Goal: Task Accomplishment & Management: Complete application form

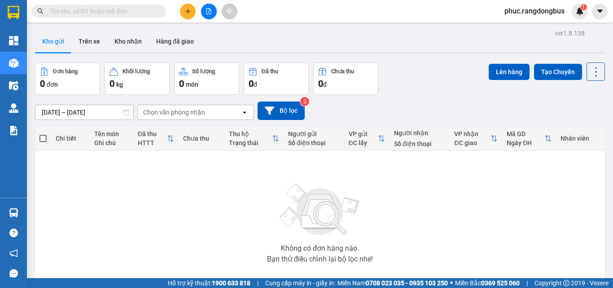
click at [116, 13] on input "text" at bounding box center [102, 11] width 106 height 10
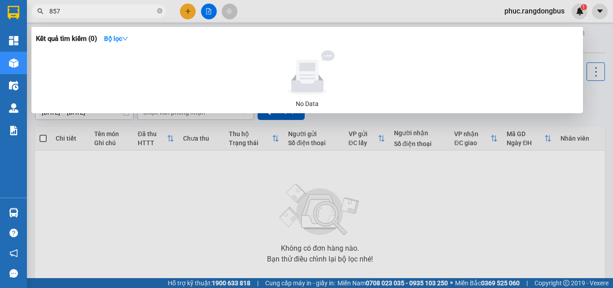
type input "8572"
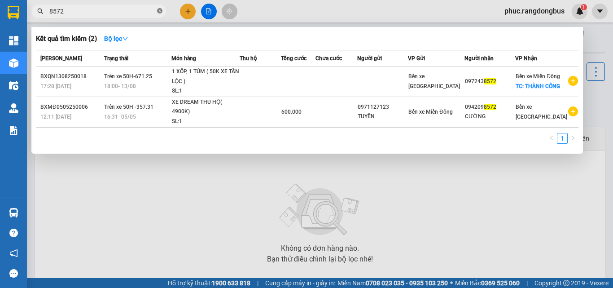
click at [159, 10] on icon "close-circle" at bounding box center [159, 10] width 5 height 5
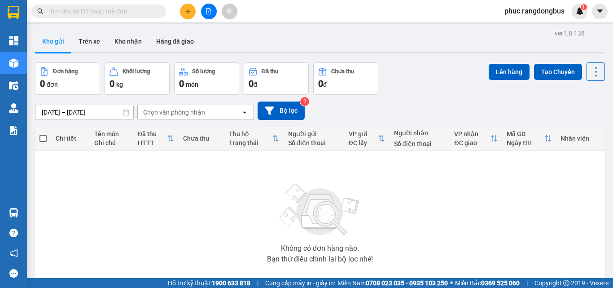
click at [191, 11] on button at bounding box center [188, 12] width 16 height 16
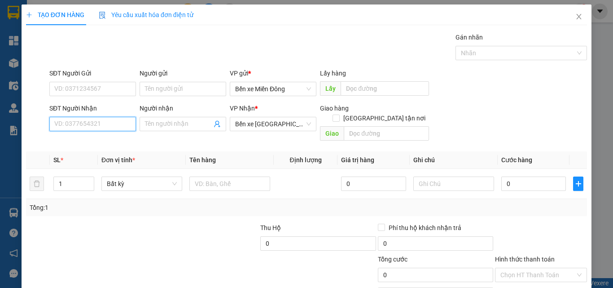
click at [96, 129] on input "SĐT Người Nhận" at bounding box center [92, 124] width 87 height 14
type input "0763676721"
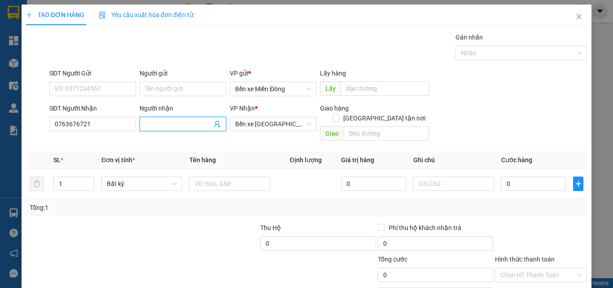
click at [187, 119] on input "Người nhận" at bounding box center [178, 124] width 67 height 10
type input "AN"
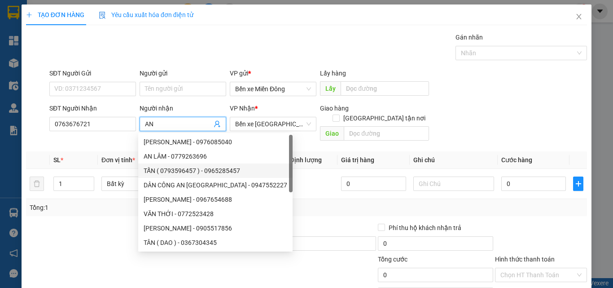
click at [213, 166] on div "TẤN ( 0793596457 ) - 0965285457" at bounding box center [216, 171] width 144 height 10
type input "0965285457"
type input "TẤN ( 0793596457 )"
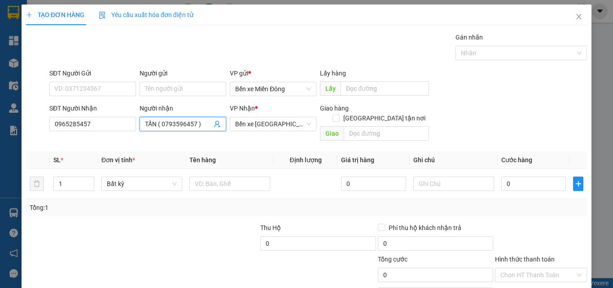
click at [202, 127] on input "TẤN ( 0793596457 )" at bounding box center [178, 124] width 67 height 10
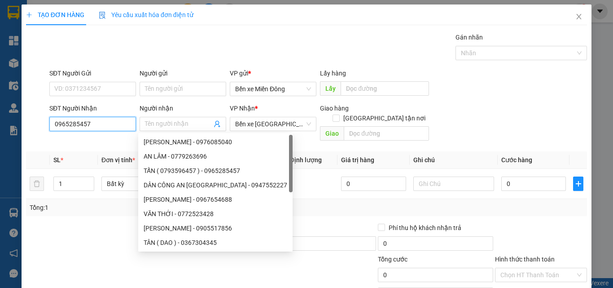
click at [117, 123] on input "0965285457" at bounding box center [92, 124] width 87 height 14
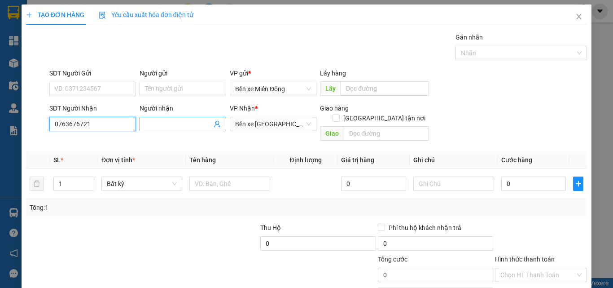
type input "0763676721"
click at [175, 119] on span at bounding box center [183, 124] width 87 height 14
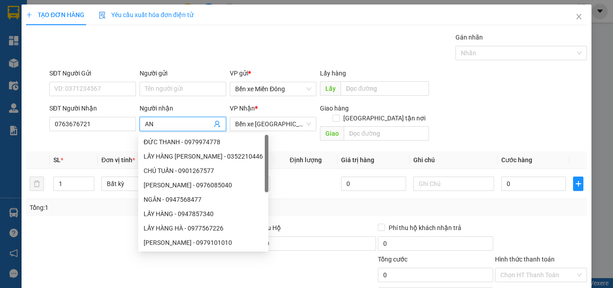
type input "AN"
click at [78, 236] on div at bounding box center [83, 238] width 117 height 31
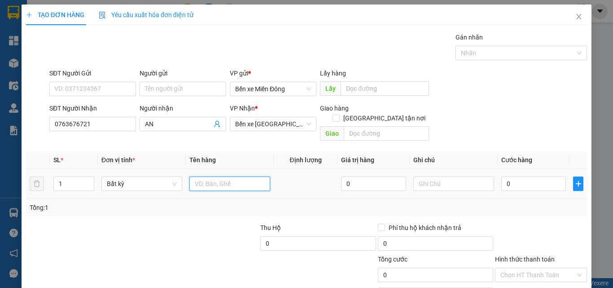
click at [251, 177] on input "text" at bounding box center [229, 183] width 81 height 14
click at [228, 176] on input "AN" at bounding box center [229, 183] width 81 height 14
type input "THÙNG XỐP"
click at [189, 223] on div at bounding box center [200, 238] width 117 height 31
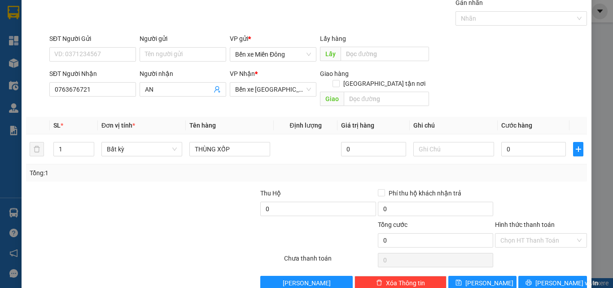
scroll to position [44, 0]
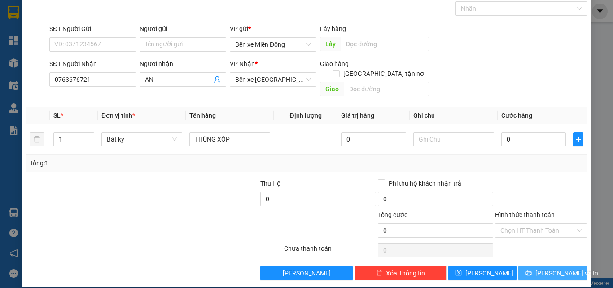
click at [552, 268] on span "Lưu và In" at bounding box center [567, 273] width 63 height 10
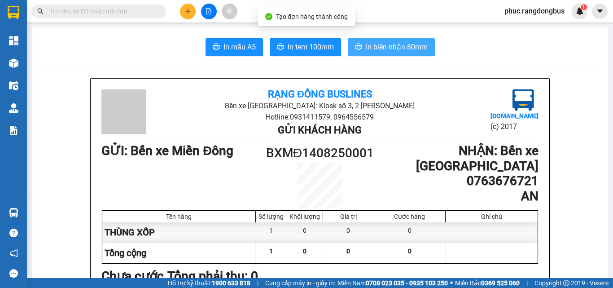
click at [406, 47] on span "In biên nhận 80mm" at bounding box center [397, 46] width 62 height 11
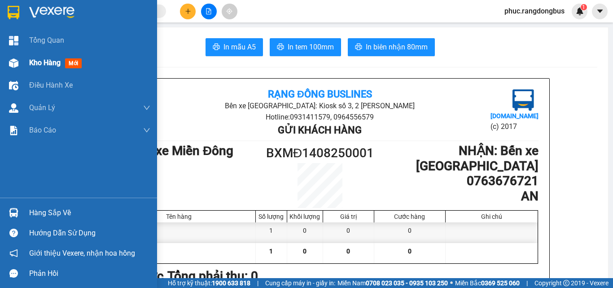
click at [4, 64] on div "Kho hàng mới" at bounding box center [78, 63] width 157 height 22
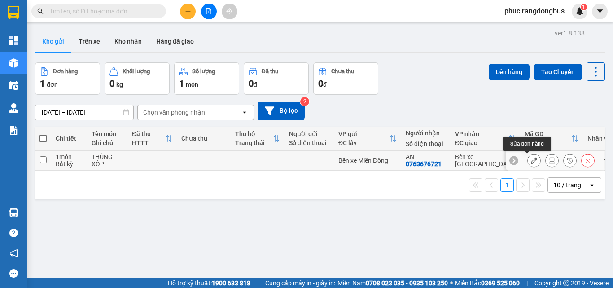
click at [531, 161] on icon at bounding box center [534, 160] width 6 height 6
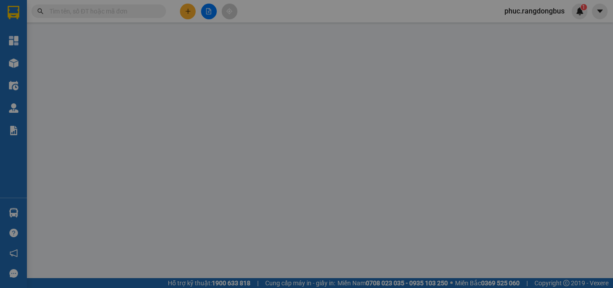
type input "0763676721"
type input "AN"
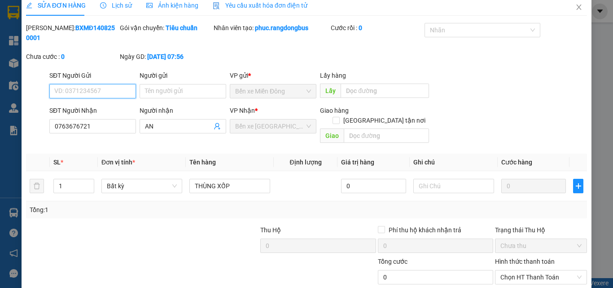
scroll to position [46, 0]
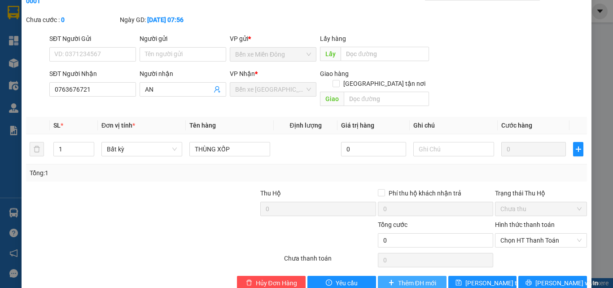
click at [409, 278] on span "Thêm ĐH mới" at bounding box center [417, 283] width 38 height 10
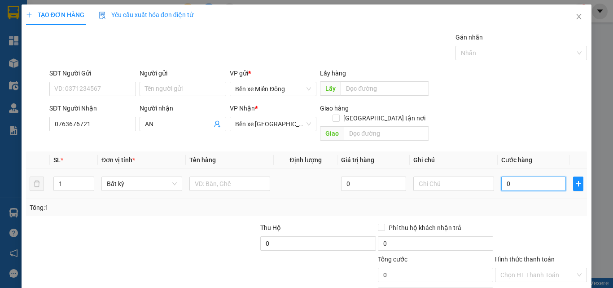
click at [530, 176] on input "0" at bounding box center [533, 183] width 65 height 14
type input "5"
type input "50"
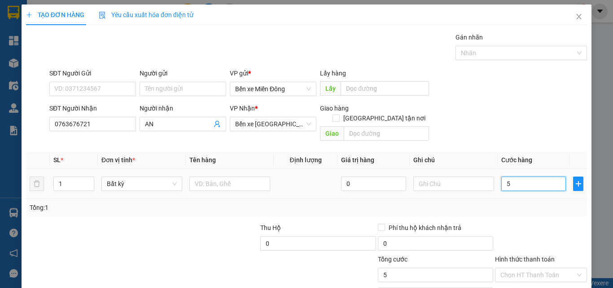
type input "50"
type input "50.000"
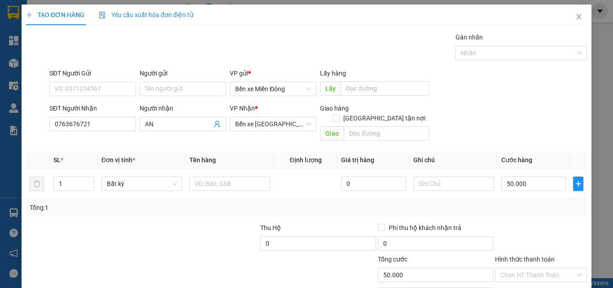
click at [530, 223] on div at bounding box center [541, 238] width 94 height 31
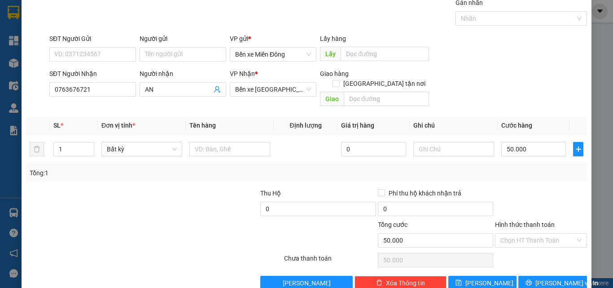
scroll to position [44, 0]
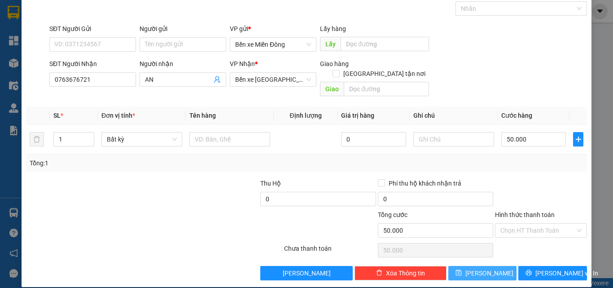
click at [496, 266] on button "Lưu" at bounding box center [482, 273] width 69 height 14
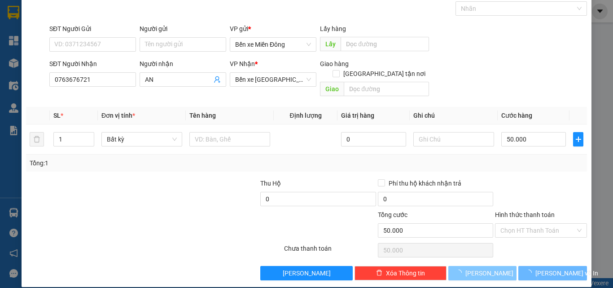
type input "0"
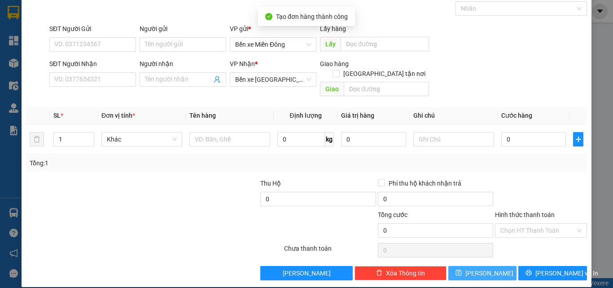
scroll to position [0, 0]
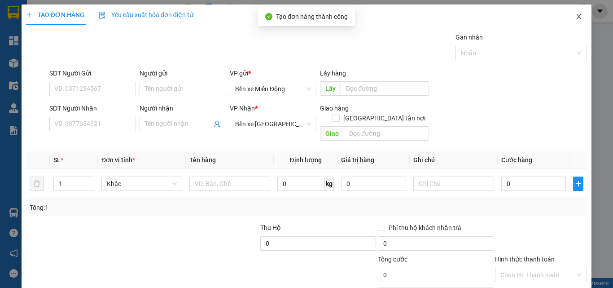
click at [575, 17] on icon "close" at bounding box center [578, 16] width 7 height 7
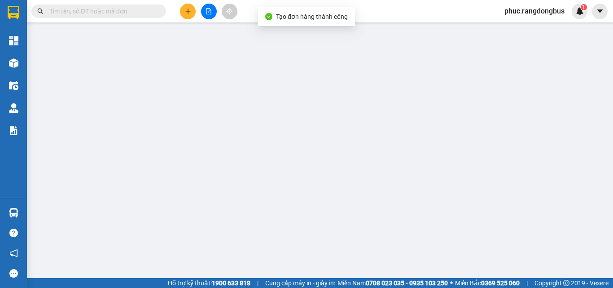
type input "0763676721"
type input "AN"
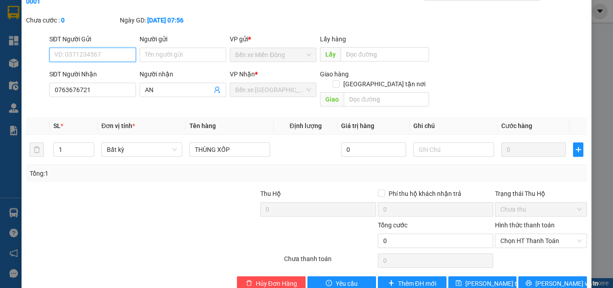
scroll to position [46, 0]
click at [290, 278] on span "Hủy Đơn Hàng" at bounding box center [276, 283] width 41 height 10
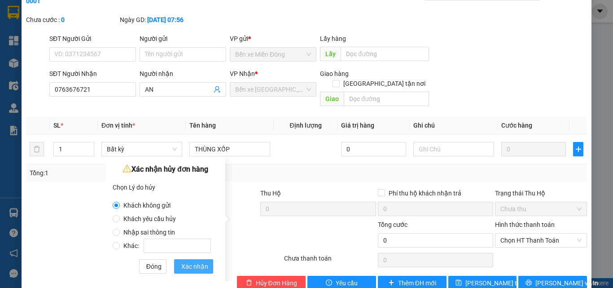
click at [198, 262] on span "Xác nhận" at bounding box center [194, 266] width 27 height 10
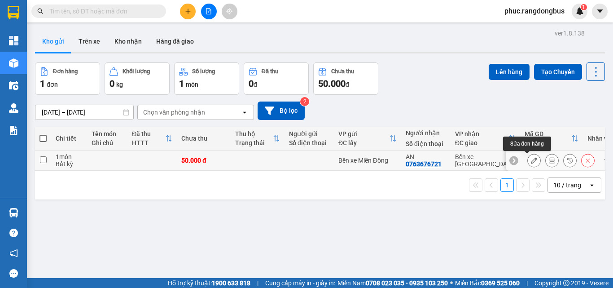
click at [528, 165] on button at bounding box center [534, 161] width 13 height 16
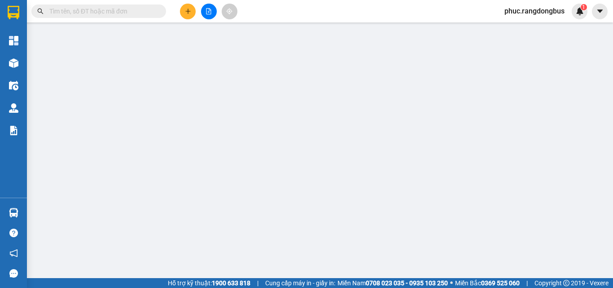
type input "0763676721"
type input "AN"
type input "50.000"
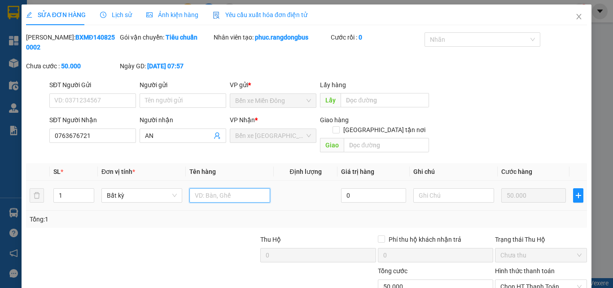
click at [249, 188] on input "text" at bounding box center [229, 195] width 81 height 14
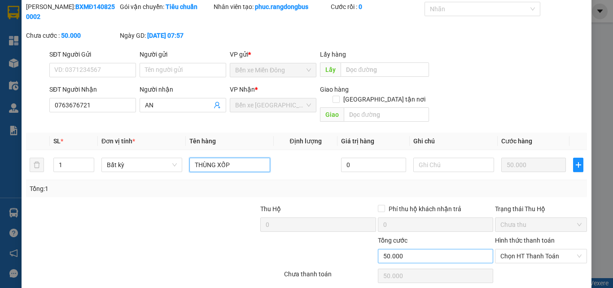
scroll to position [46, 0]
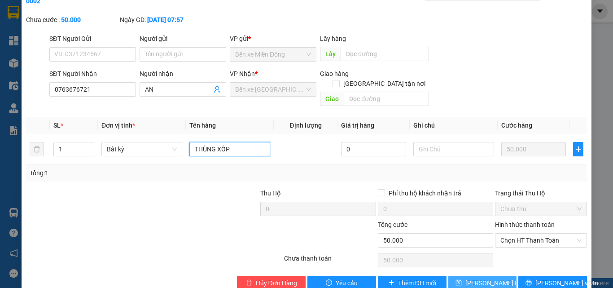
type input "THÙNG XỐP"
click at [487, 278] on span "Lưu thay đổi" at bounding box center [502, 283] width 72 height 10
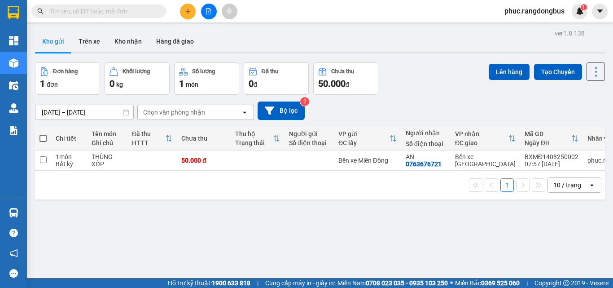
click at [182, 11] on button at bounding box center [188, 12] width 16 height 16
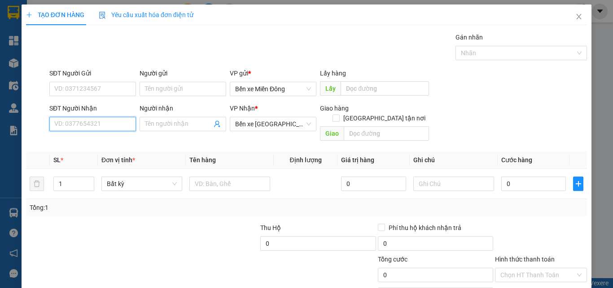
click at [111, 123] on input "SĐT Người Nhận" at bounding box center [92, 124] width 87 height 14
type input "0934816890"
click at [197, 125] on input "Người nhận" at bounding box center [178, 124] width 67 height 10
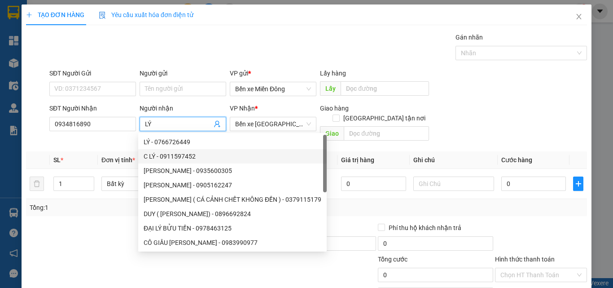
type input "LÝ"
click at [68, 233] on div at bounding box center [83, 238] width 117 height 31
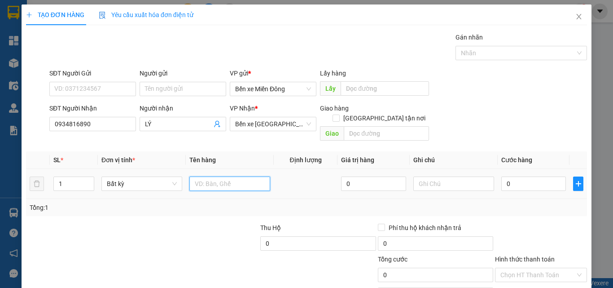
click at [216, 176] on input "text" at bounding box center [229, 183] width 81 height 14
type input "KIỆN TRẮNG"
click at [203, 223] on div at bounding box center [200, 238] width 117 height 31
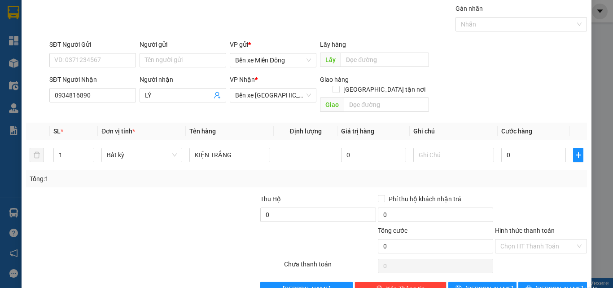
scroll to position [44, 0]
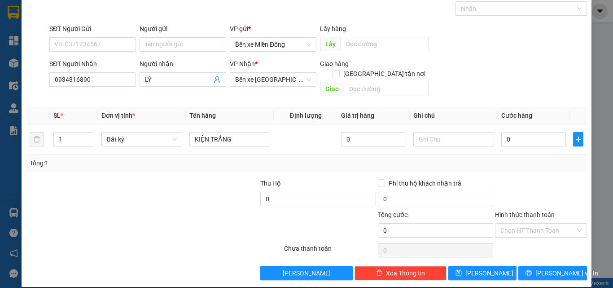
click at [176, 210] on div at bounding box center [107, 225] width 164 height 31
click at [565, 266] on button "Lưu và In" at bounding box center [552, 273] width 69 height 14
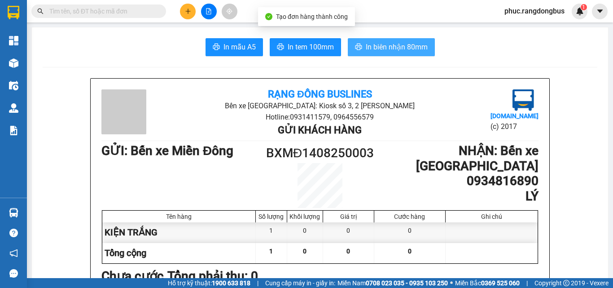
click at [402, 50] on span "In biên nhận 80mm" at bounding box center [397, 46] width 62 height 11
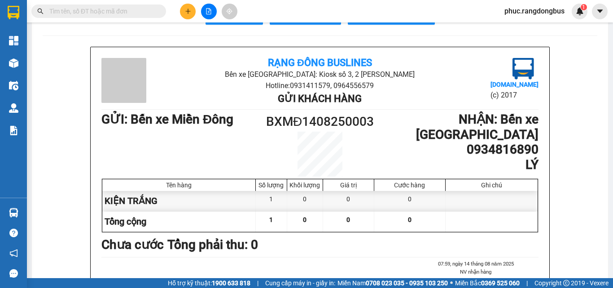
scroll to position [45, 0]
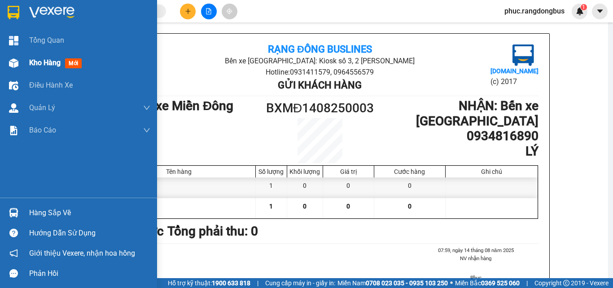
click at [21, 59] on div at bounding box center [14, 63] width 16 height 16
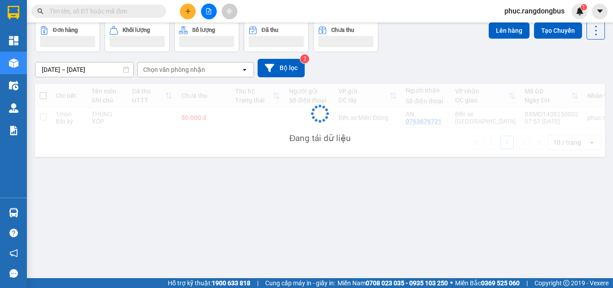
scroll to position [41, 0]
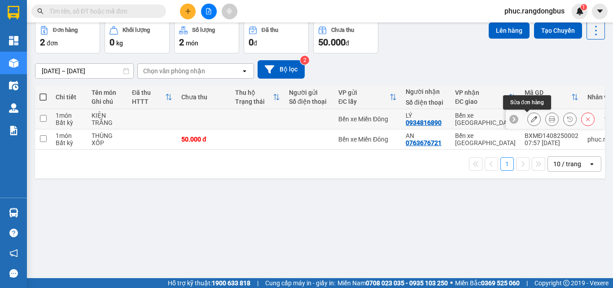
click at [531, 118] on icon at bounding box center [534, 119] width 6 height 6
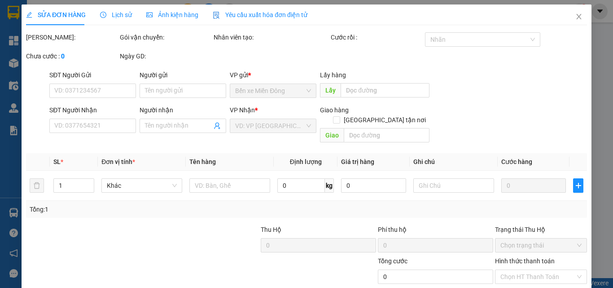
type input "0934816890"
type input "LÝ"
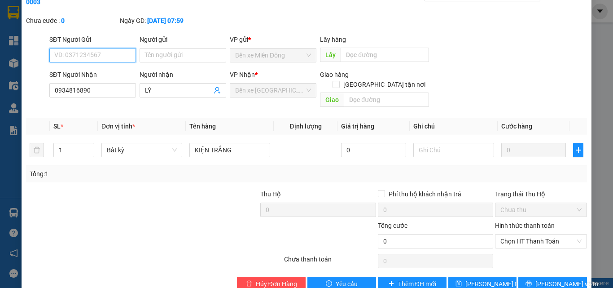
scroll to position [46, 0]
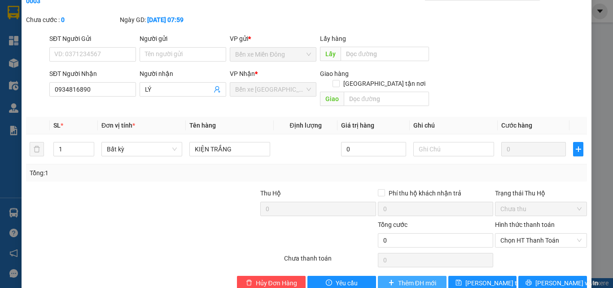
click at [408, 278] on span "Thêm ĐH mới" at bounding box center [417, 283] width 38 height 10
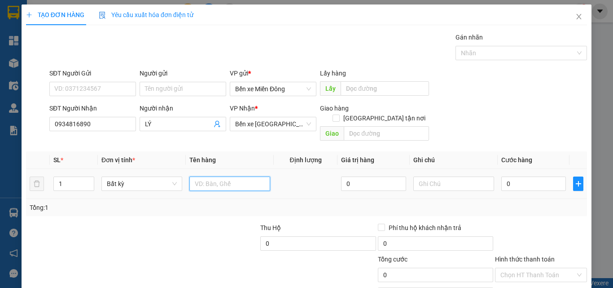
click at [239, 176] on input "text" at bounding box center [229, 183] width 81 height 14
type input "KIỆN TRẮNG"
click at [522, 176] on input "0" at bounding box center [533, 183] width 65 height 14
type input "6"
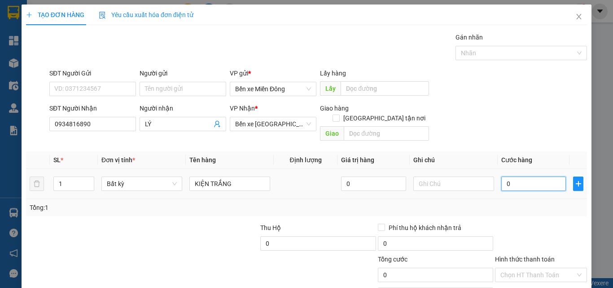
type input "6"
type input "60"
type input "60.000"
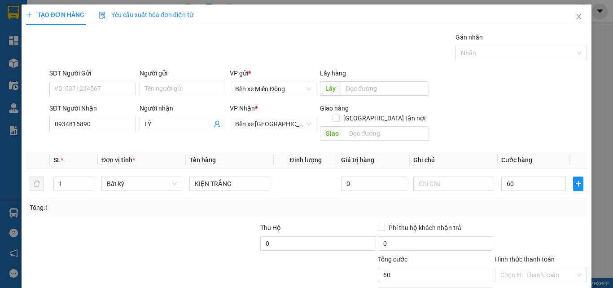
type input "60.000"
click at [533, 202] on div "Tổng: 1" at bounding box center [307, 207] width 554 height 10
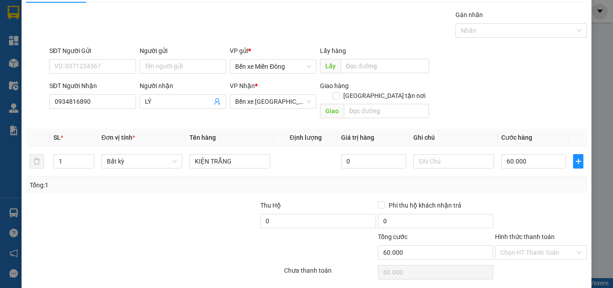
scroll to position [44, 0]
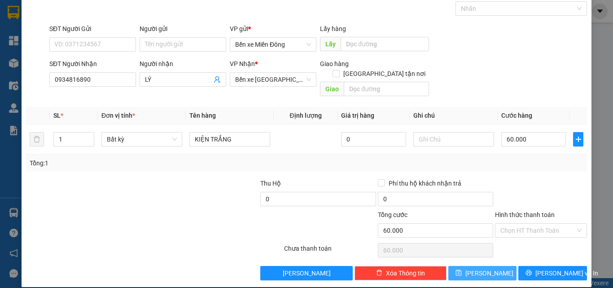
click at [476, 266] on button "Lưu" at bounding box center [482, 273] width 69 height 14
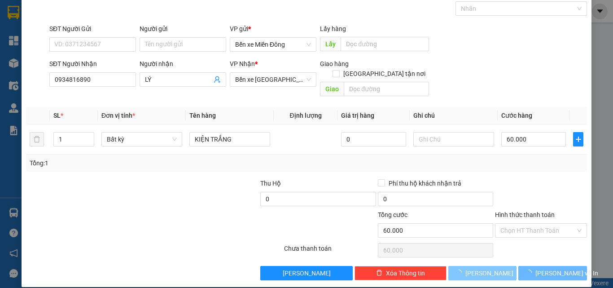
type input "0"
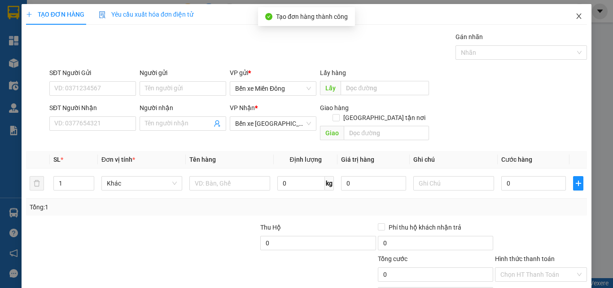
scroll to position [0, 0]
click at [575, 13] on icon "close" at bounding box center [578, 16] width 7 height 7
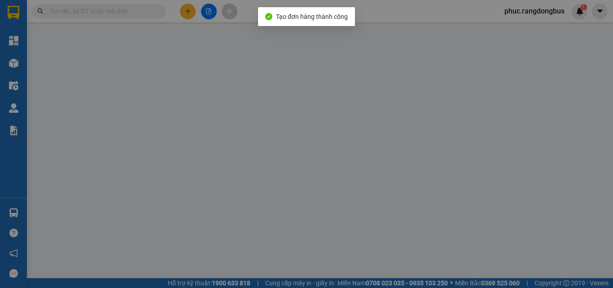
type input "0934816890"
type input "LÝ"
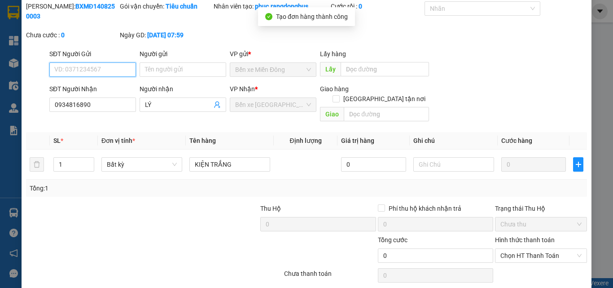
scroll to position [46, 0]
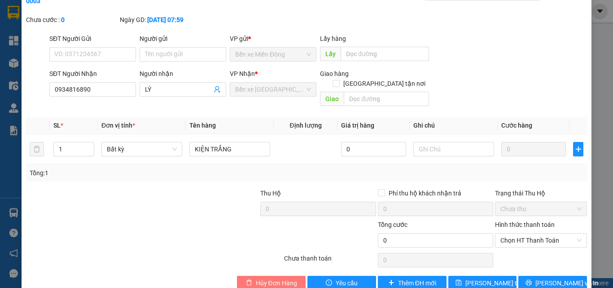
click at [288, 278] on span "Hủy Đơn Hàng" at bounding box center [276, 283] width 41 height 10
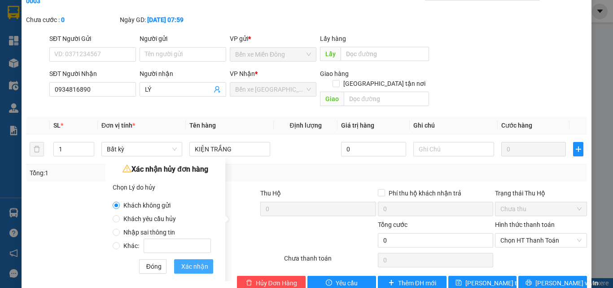
drag, startPoint x: 199, startPoint y: 268, endPoint x: 215, endPoint y: 272, distance: 17.2
click at [199, 267] on span "Xác nhận" at bounding box center [194, 266] width 27 height 10
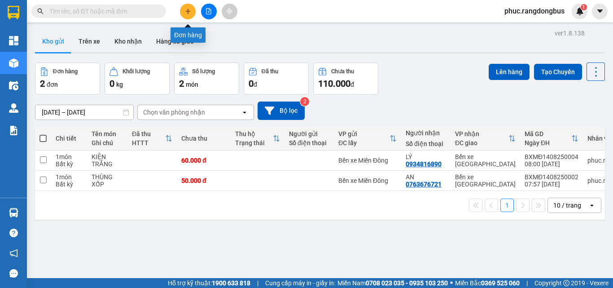
click at [191, 12] on button at bounding box center [188, 12] width 16 height 16
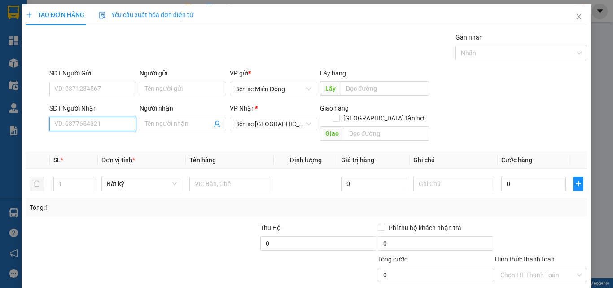
drag, startPoint x: 111, startPoint y: 127, endPoint x: 122, endPoint y: 125, distance: 10.9
click at [111, 127] on input "SĐT Người Nhận" at bounding box center [92, 124] width 87 height 14
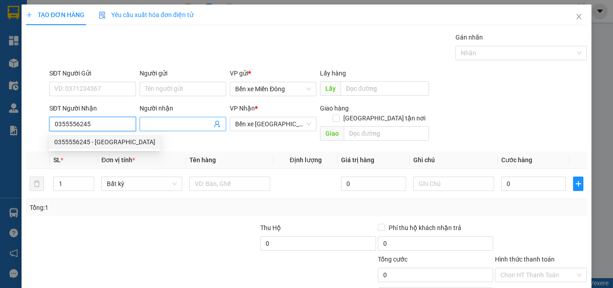
type input "0355556245"
click at [167, 126] on input "Người nhận" at bounding box center [178, 124] width 67 height 10
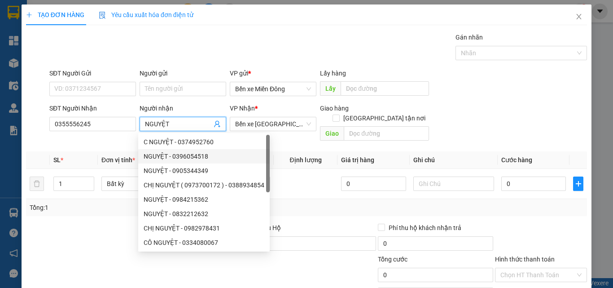
type input "NGUYỆT"
click at [70, 223] on div at bounding box center [83, 238] width 117 height 31
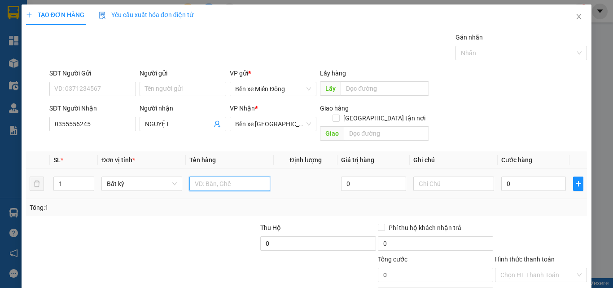
click at [236, 176] on input "text" at bounding box center [229, 183] width 81 height 14
type input "THÙNG XỐP"
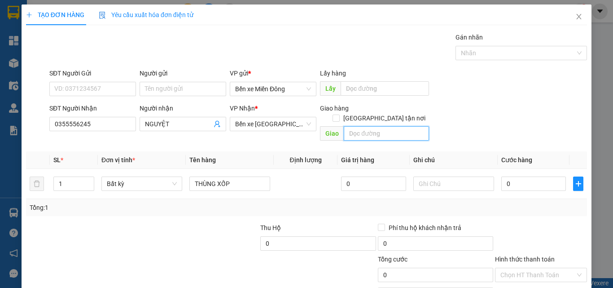
click at [387, 126] on input "text" at bounding box center [386, 133] width 85 height 14
type input "TRẠM SƠN MỸ"
click at [202, 209] on div "Transit Pickup Surcharge Ids Transit Deliver Surcharge Ids Transit Deliver Surc…" at bounding box center [306, 178] width 561 height 292
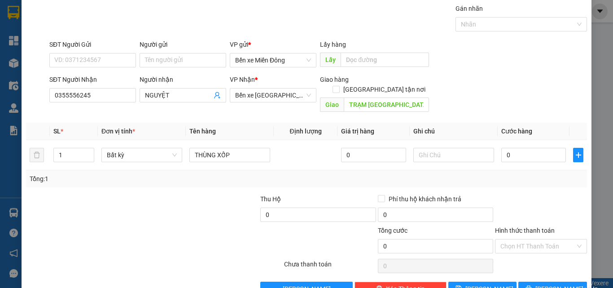
scroll to position [44, 0]
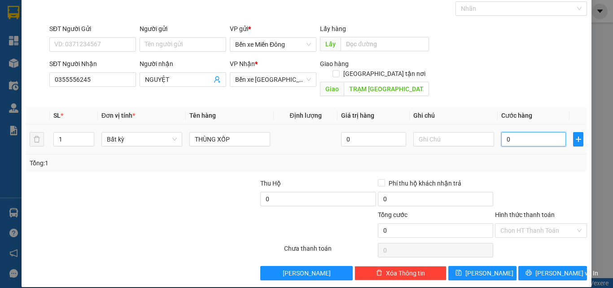
click at [526, 132] on input "0" at bounding box center [533, 139] width 65 height 14
type input "8"
type input "80"
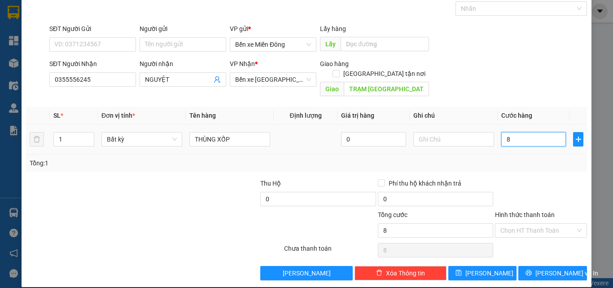
type input "80"
type input "80.000"
drag, startPoint x: 547, startPoint y: 183, endPoint x: 548, endPoint y: 170, distance: 12.6
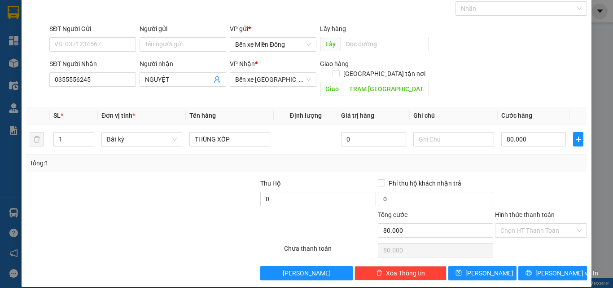
click at [548, 183] on div at bounding box center [541, 193] width 94 height 31
click at [535, 224] on input "Hình thức thanh toán" at bounding box center [538, 230] width 75 height 13
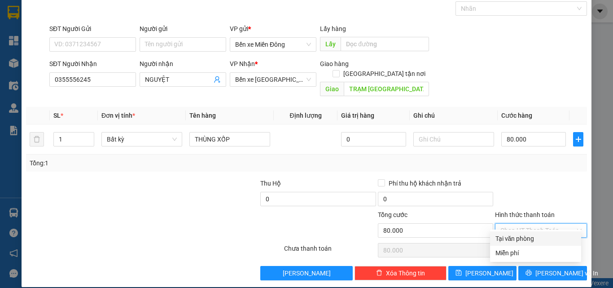
click at [531, 236] on div "Tại văn phòng" at bounding box center [536, 238] width 80 height 10
type input "0"
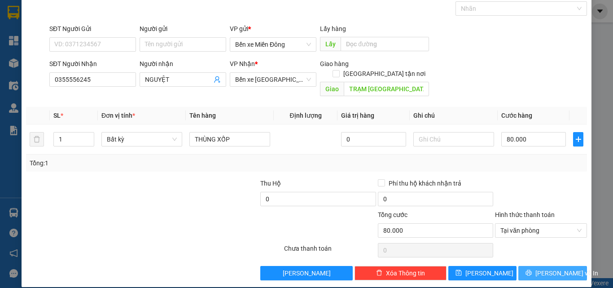
click at [545, 268] on span "Lưu và In" at bounding box center [567, 273] width 63 height 10
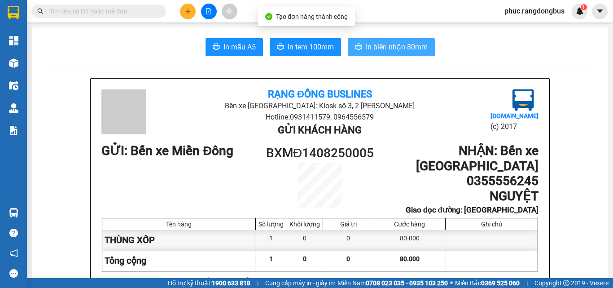
click at [384, 48] on span "In biên nhận 80mm" at bounding box center [397, 46] width 62 height 11
